Goal: Task Accomplishment & Management: Use online tool/utility

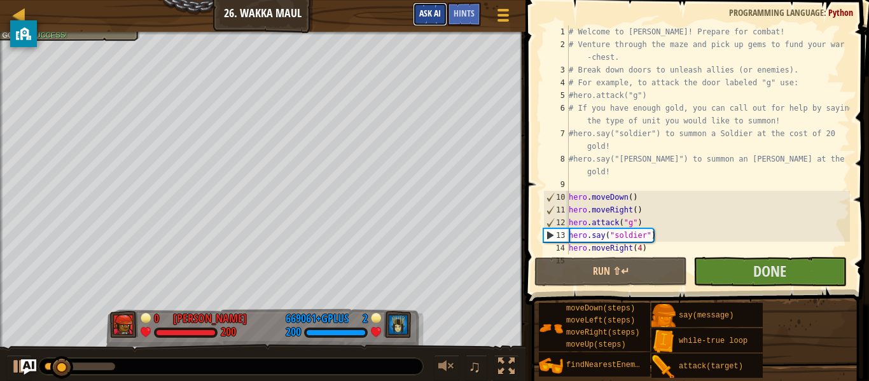
click at [435, 14] on span "Ask AI" at bounding box center [430, 13] width 22 height 12
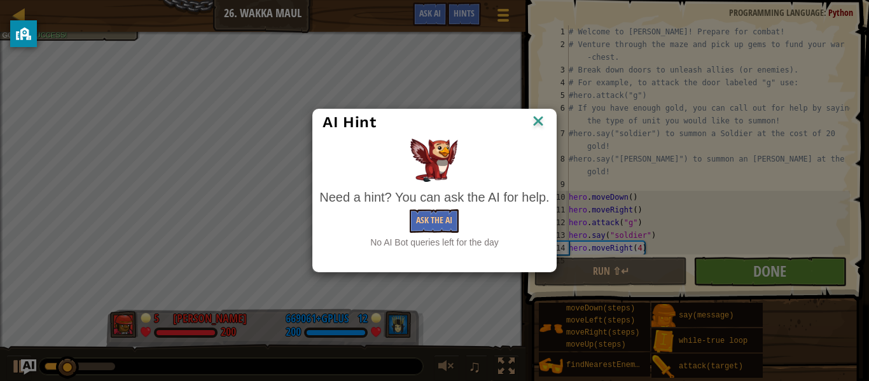
click at [545, 123] on img at bounding box center [538, 122] width 17 height 19
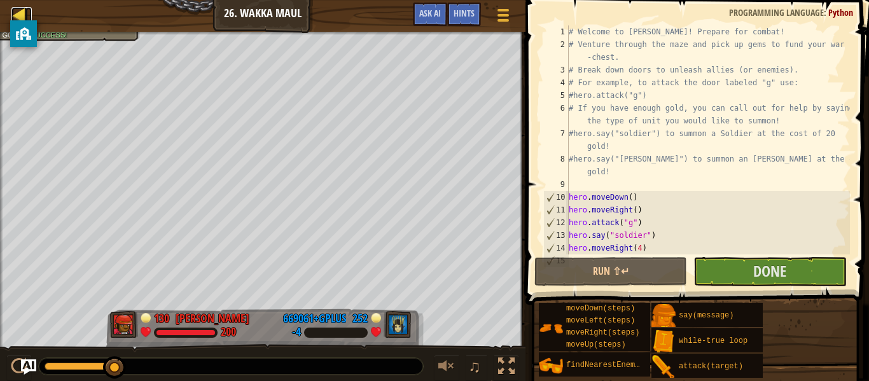
click at [13, 7] on div at bounding box center [19, 15] width 16 height 16
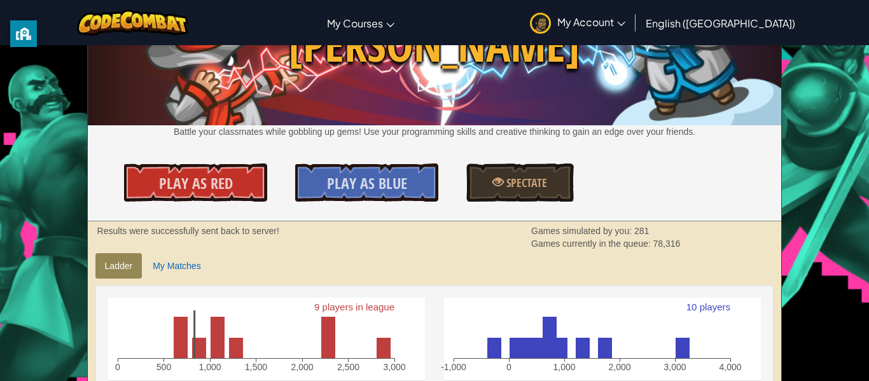
scroll to position [93, 0]
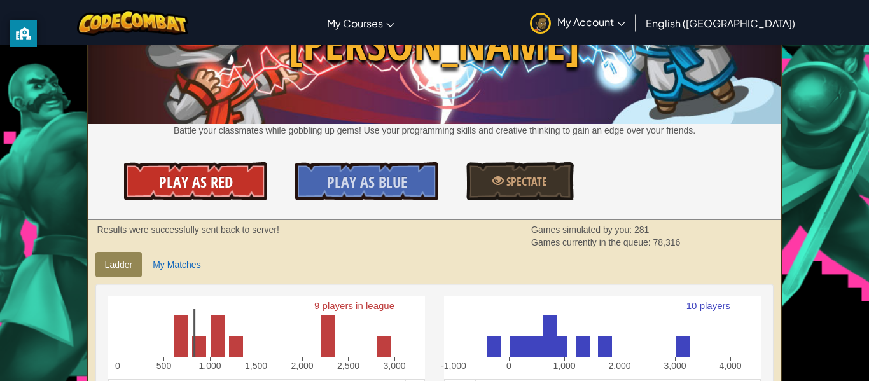
click at [188, 186] on span "Play As Red" at bounding box center [196, 182] width 74 height 20
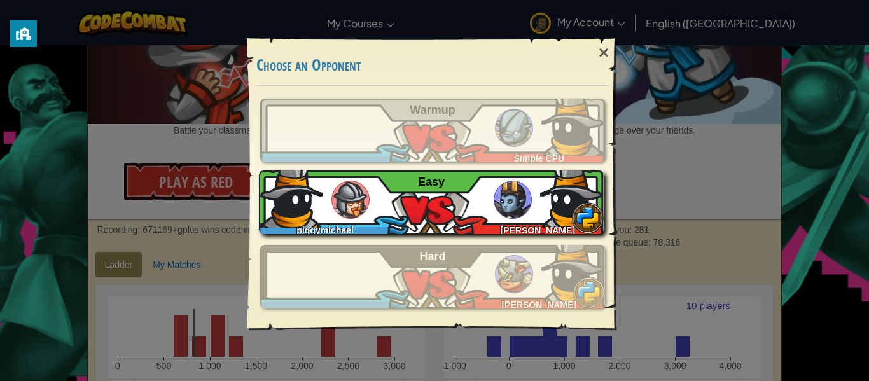
click at [385, 204] on div "piggymichael [PERSON_NAME] Easy" at bounding box center [431, 202] width 345 height 64
